Goal: Task Accomplishment & Management: Use online tool/utility

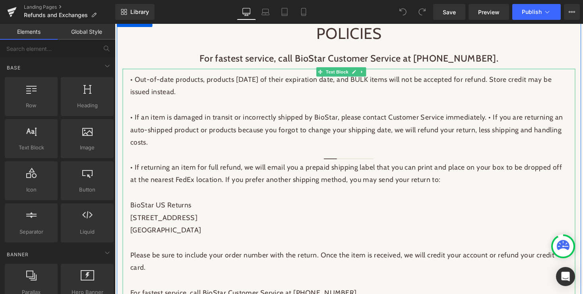
scroll to position [303, 0]
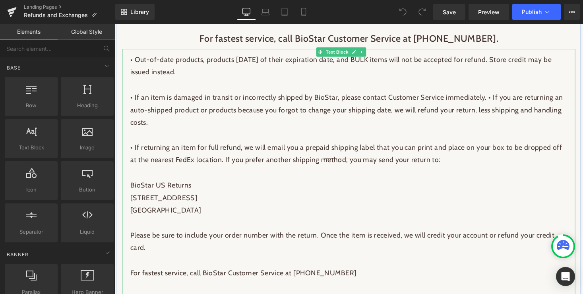
click at [496, 114] on p "• If an item is damaged in transit or incorrectly shipped by BioStar, please co…" at bounding box center [355, 119] width 449 height 52
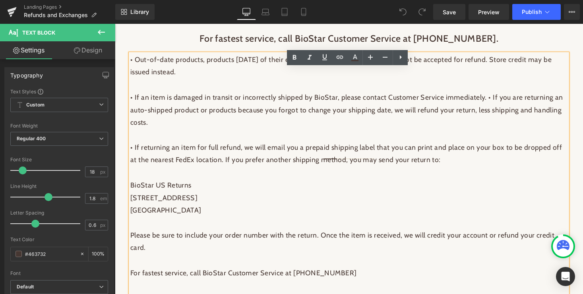
click at [497, 115] on p "• If an item is damaged in transit or incorrectly shipped by BioStar, please co…" at bounding box center [355, 119] width 449 height 52
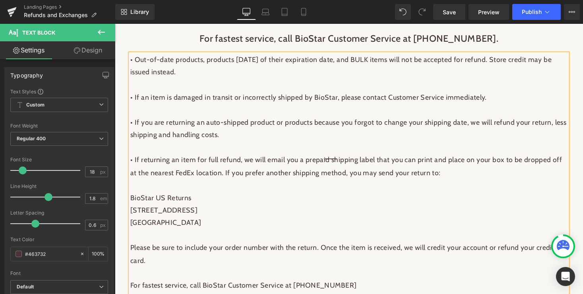
click at [488, 192] on p "• If returning an item for full refund, we will email you a prepaid shipping la…" at bounding box center [355, 183] width 449 height 52
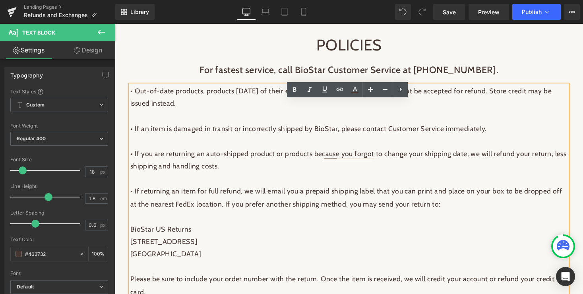
scroll to position [269, 0]
click at [447, 14] on span "Save" at bounding box center [449, 12] width 13 height 8
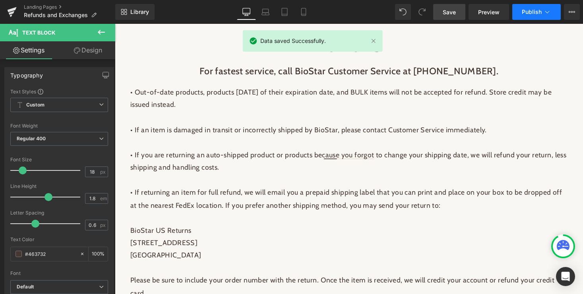
click at [543, 11] on button "Publish" at bounding box center [537, 12] width 49 height 16
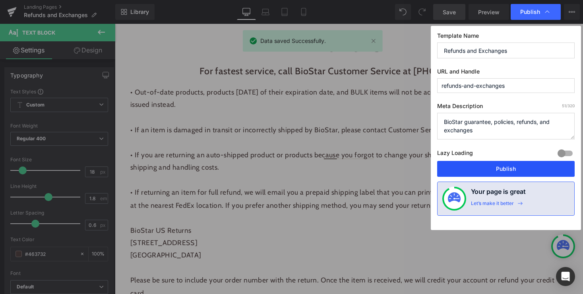
click at [503, 167] on button "Publish" at bounding box center [506, 169] width 138 height 16
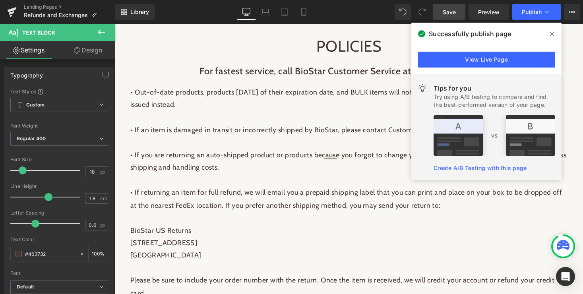
click at [552, 33] on icon at bounding box center [552, 34] width 4 height 6
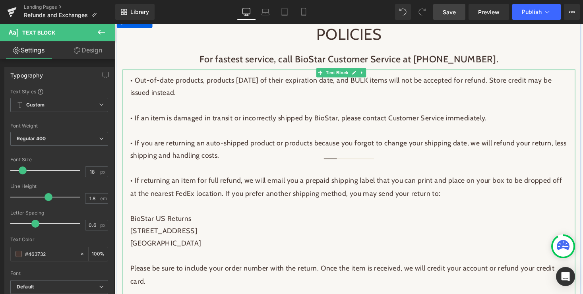
scroll to position [291, 0]
